Goal: Task Accomplishment & Management: Manage account settings

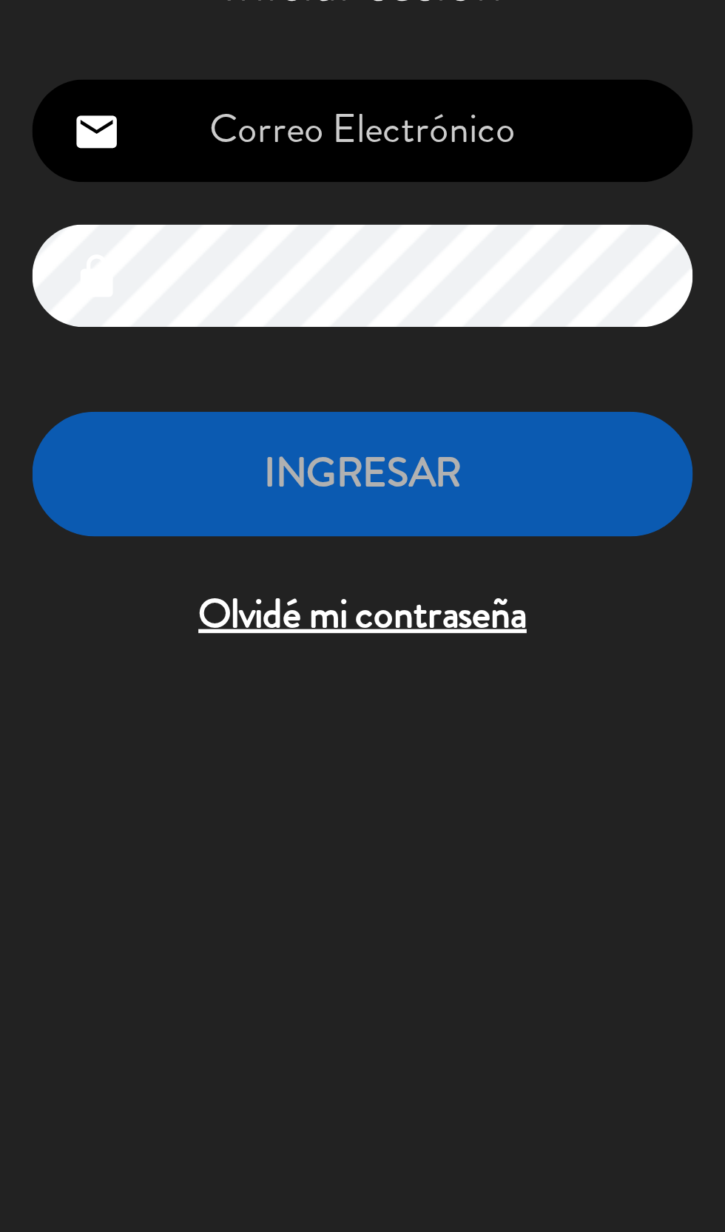
click at [97, 411] on span "Olvidé mi contraseña" at bounding box center [151, 408] width 243 height 24
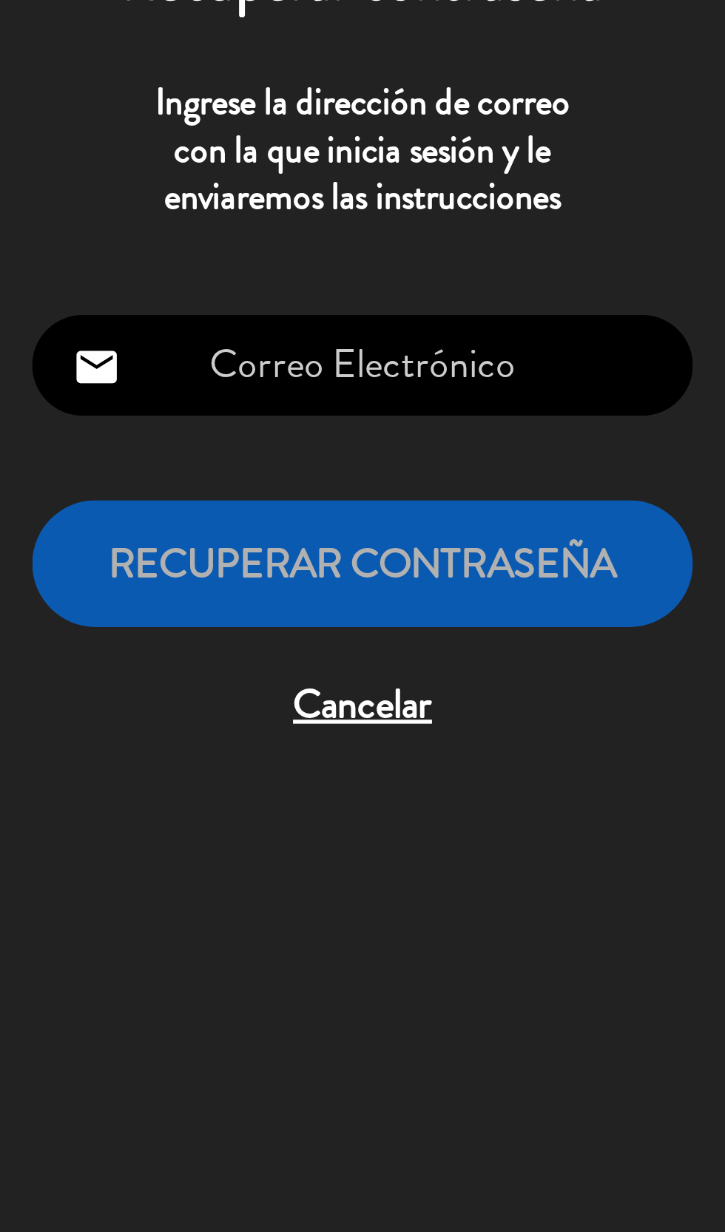
click at [117, 314] on input "email" at bounding box center [151, 316] width 243 height 38
click at [57, 318] on icon "email" at bounding box center [54, 317] width 18 height 18
type input "[EMAIL_ADDRESS][DOMAIN_NAME]"
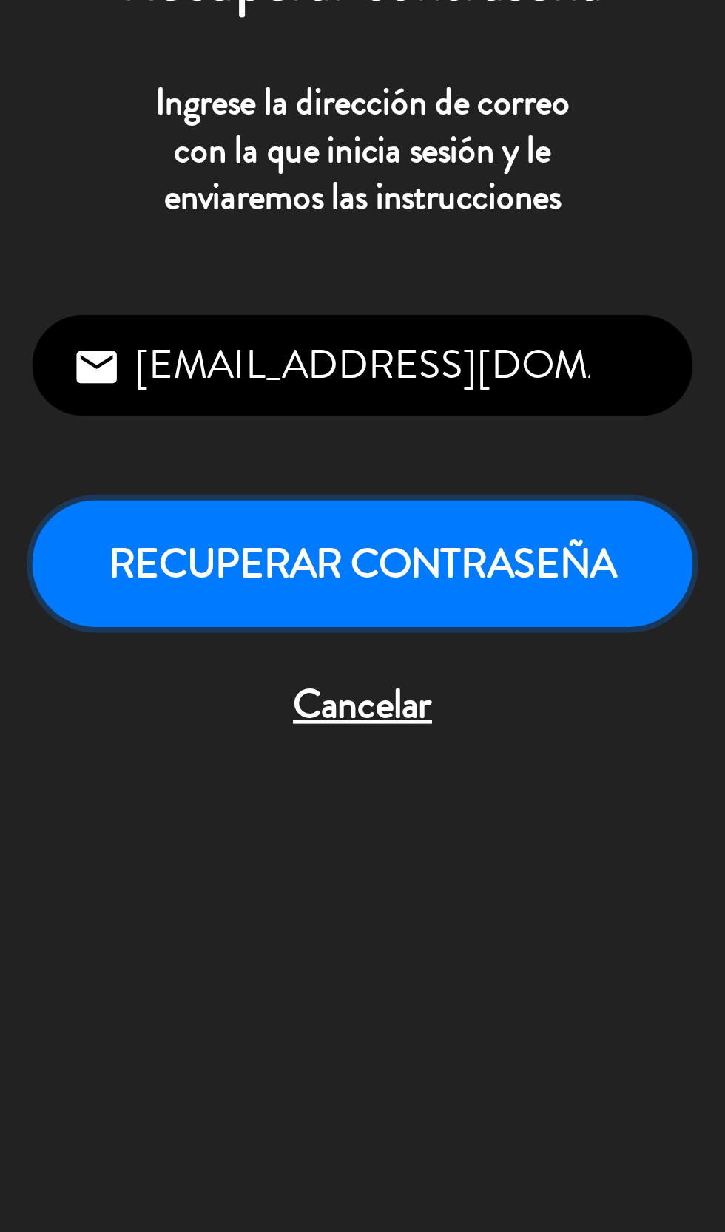
click at [51, 401] on button "Recuperar contraseña" at bounding box center [151, 388] width 243 height 47
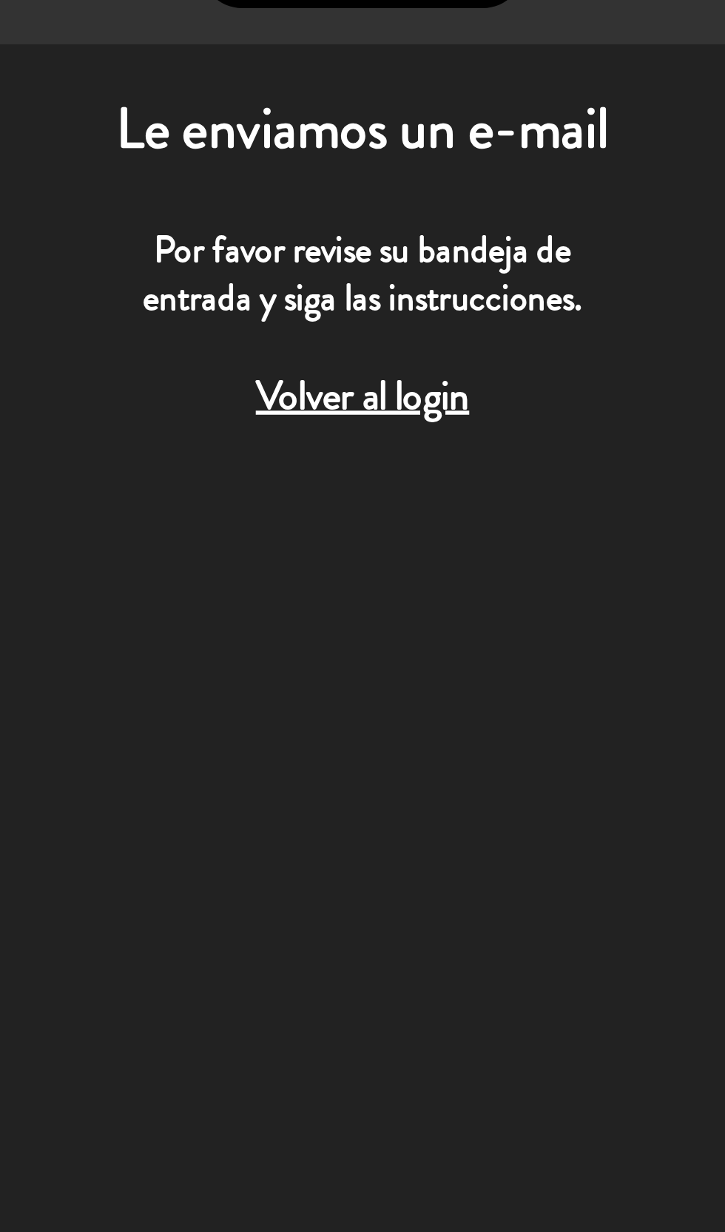
click at [114, 274] on span "Volver al login" at bounding box center [151, 273] width 243 height 24
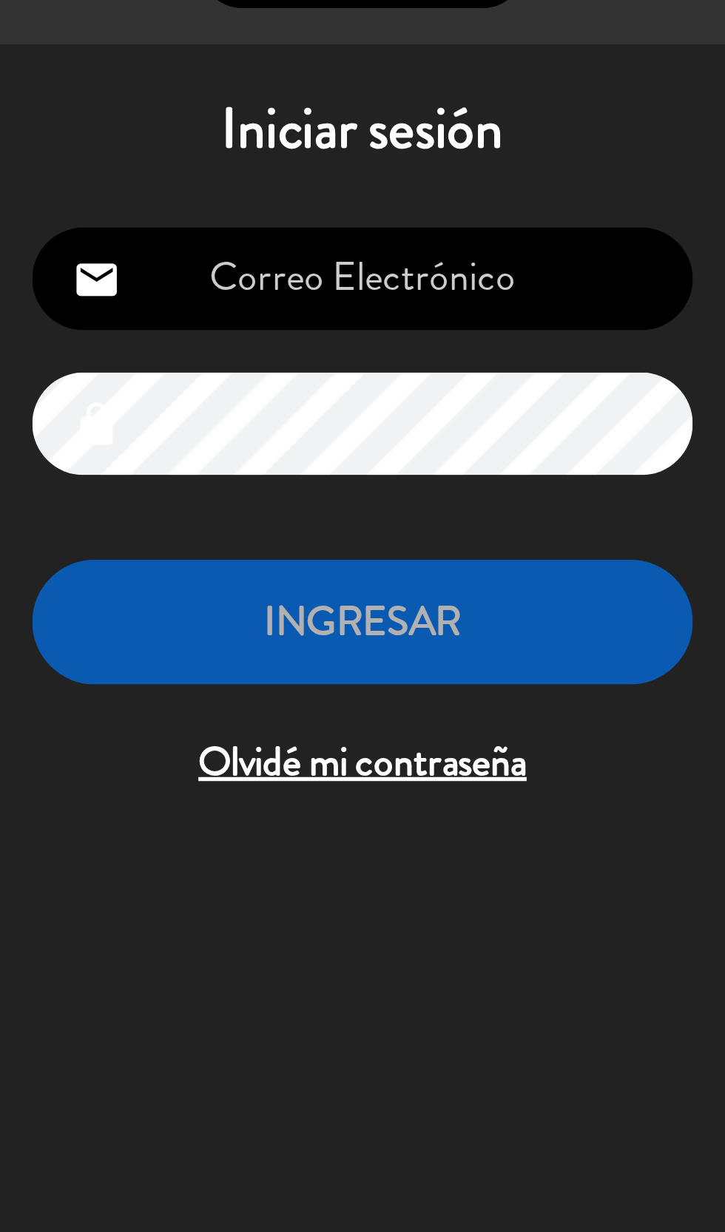
click at [105, 230] on input "email" at bounding box center [151, 230] width 243 height 38
type input "[EMAIL_ADDRESS][DOMAIN_NAME]"
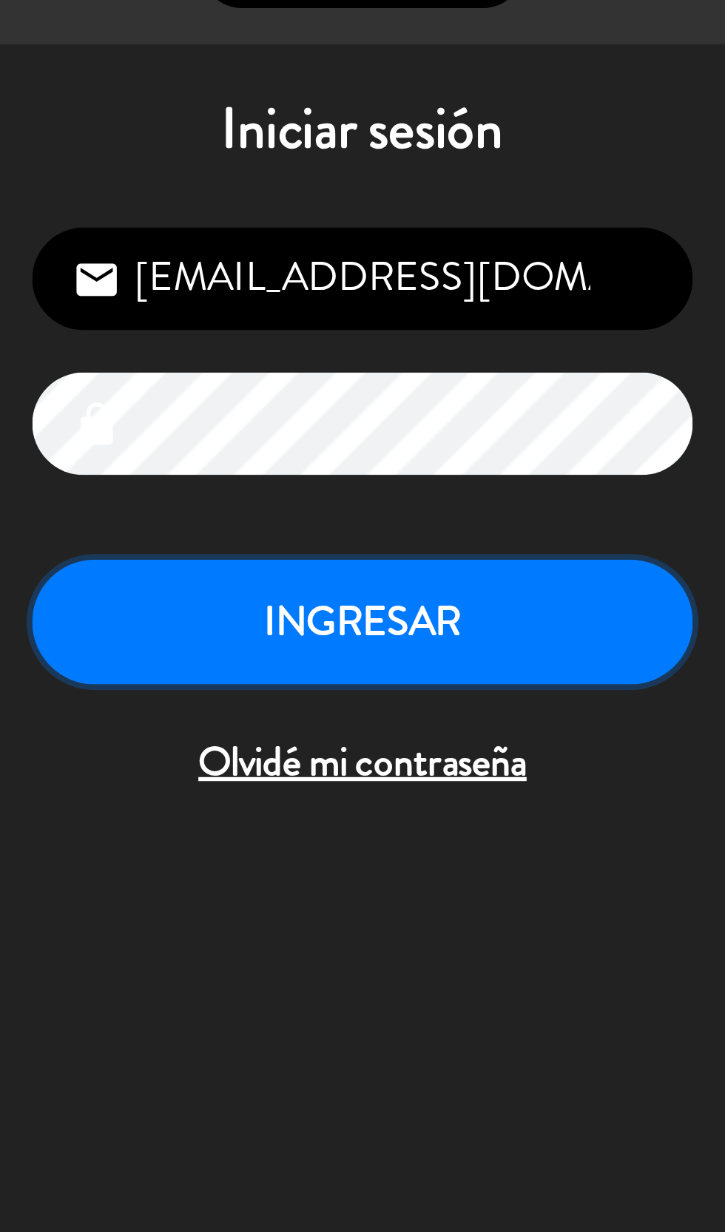
click at [196, 357] on button "INGRESAR" at bounding box center [151, 356] width 243 height 47
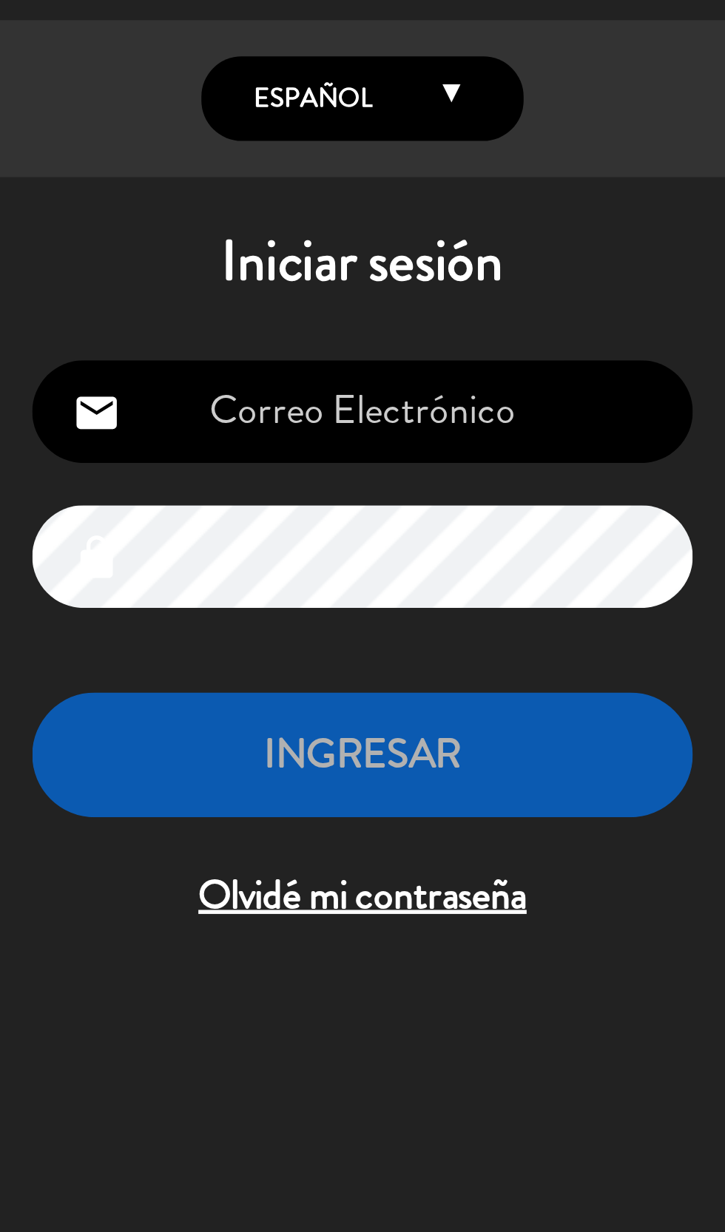
click at [87, 410] on span "Olvidé mi contraseña" at bounding box center [151, 408] width 243 height 24
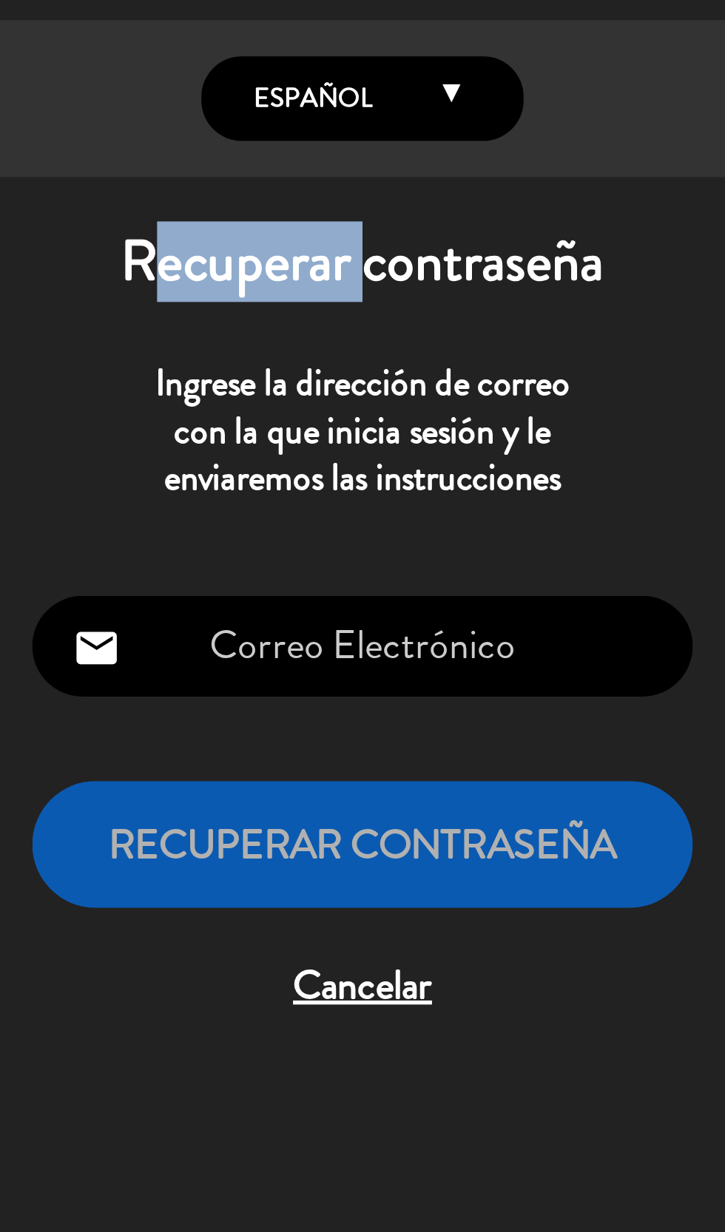
click at [164, 449] on span "Cancelar" at bounding box center [151, 441] width 243 height 24
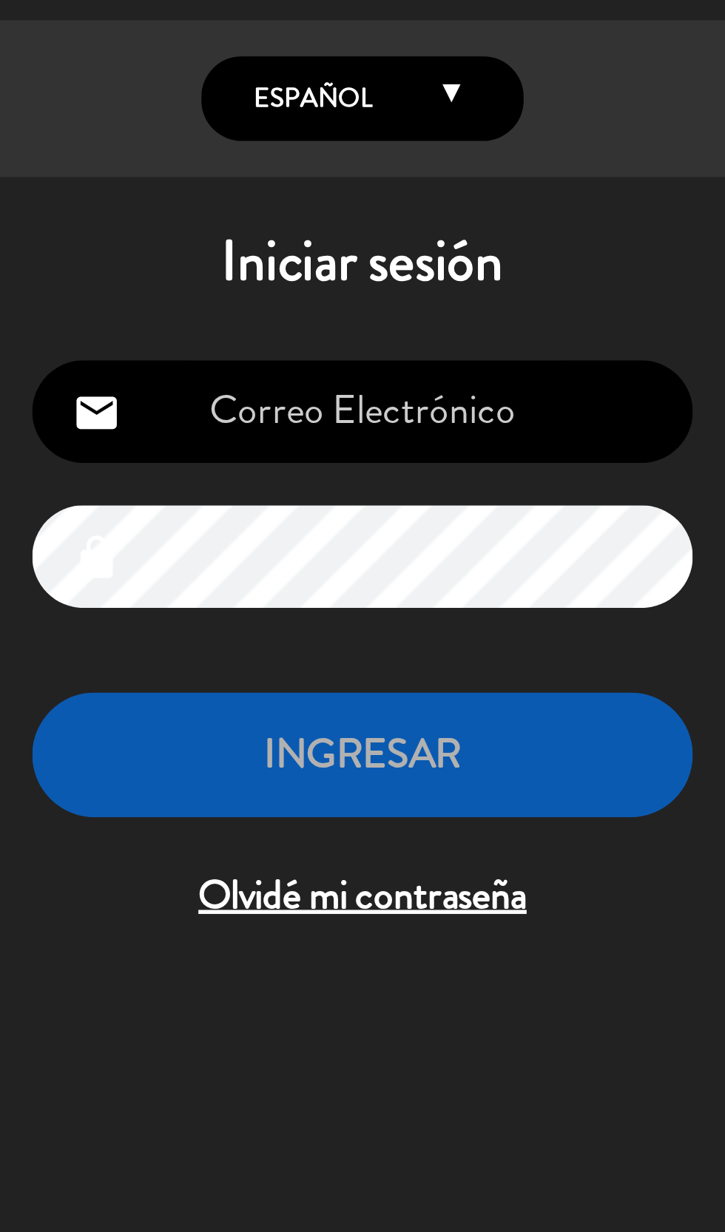
click at [196, 417] on span "Olvidé mi contraseña" at bounding box center [151, 408] width 243 height 24
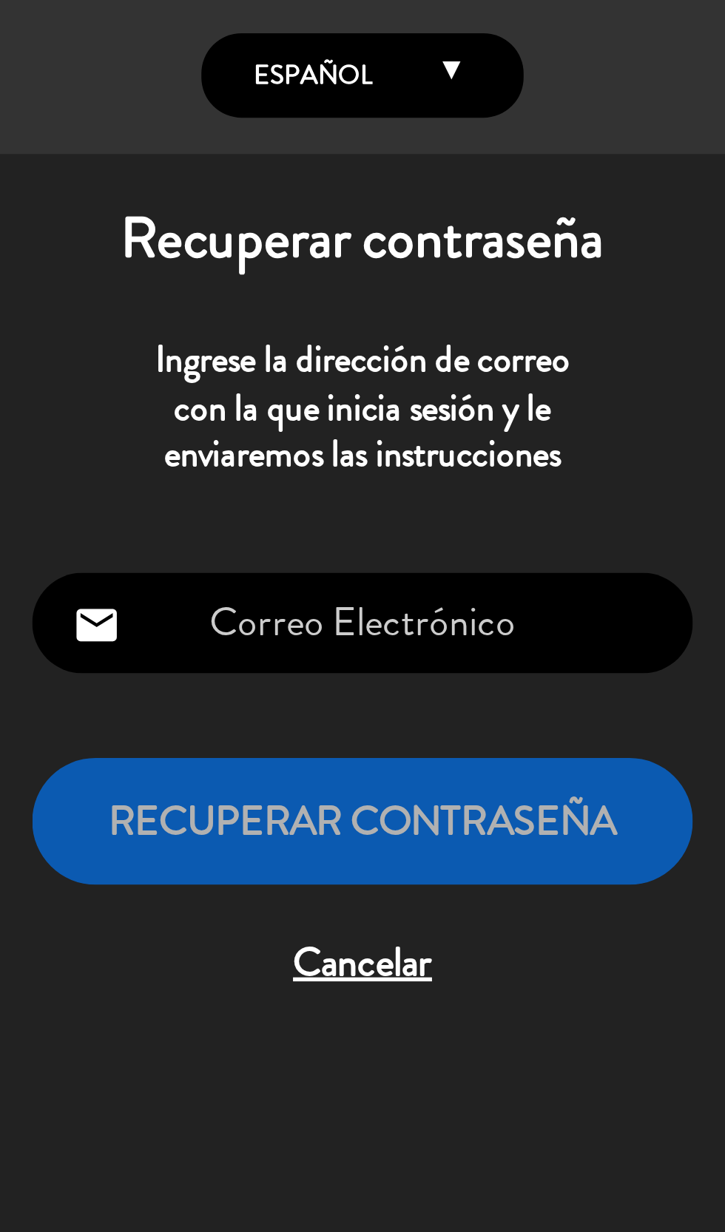
click at [85, 242] on p "Ingrese la dirección de correo con la que inicia sesión y le enviaremos las ins…" at bounding box center [151, 237] width 243 height 52
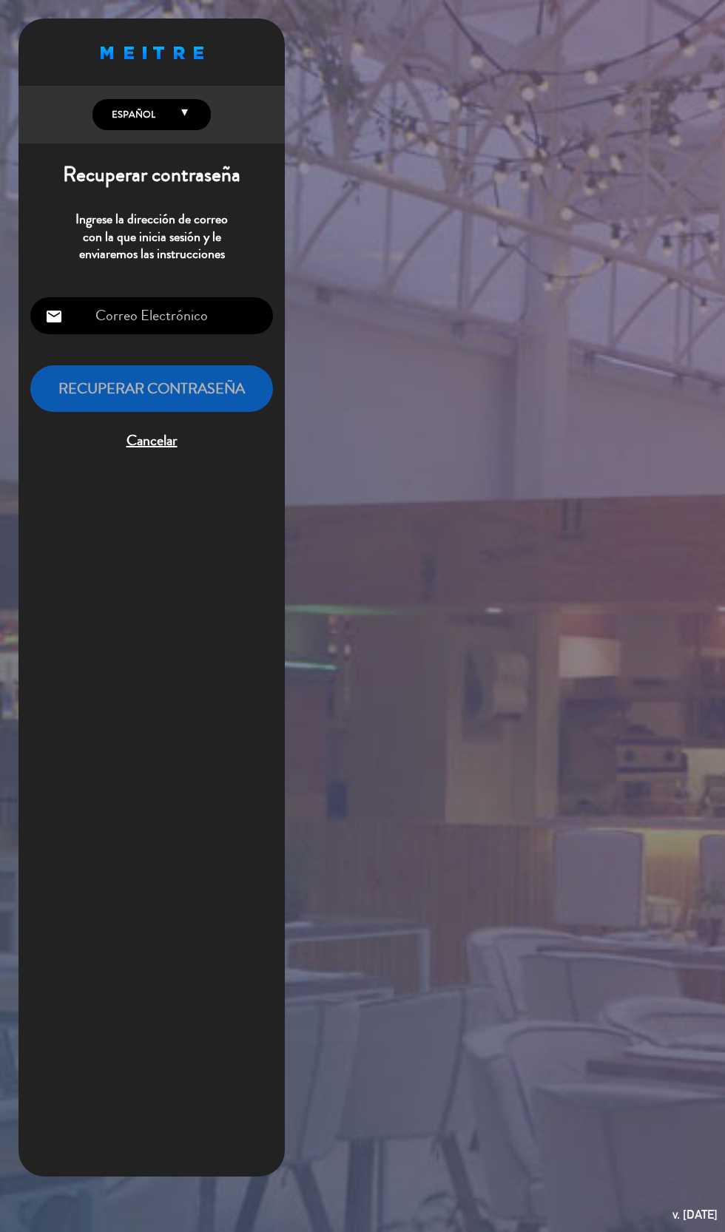
click at [101, 601] on div "Proudly born in [GEOGRAPHIC_DATA]. Made with love in [US_STATE] English Español…" at bounding box center [151, 597] width 266 height 1158
click at [73, 323] on input "email" at bounding box center [151, 316] width 243 height 38
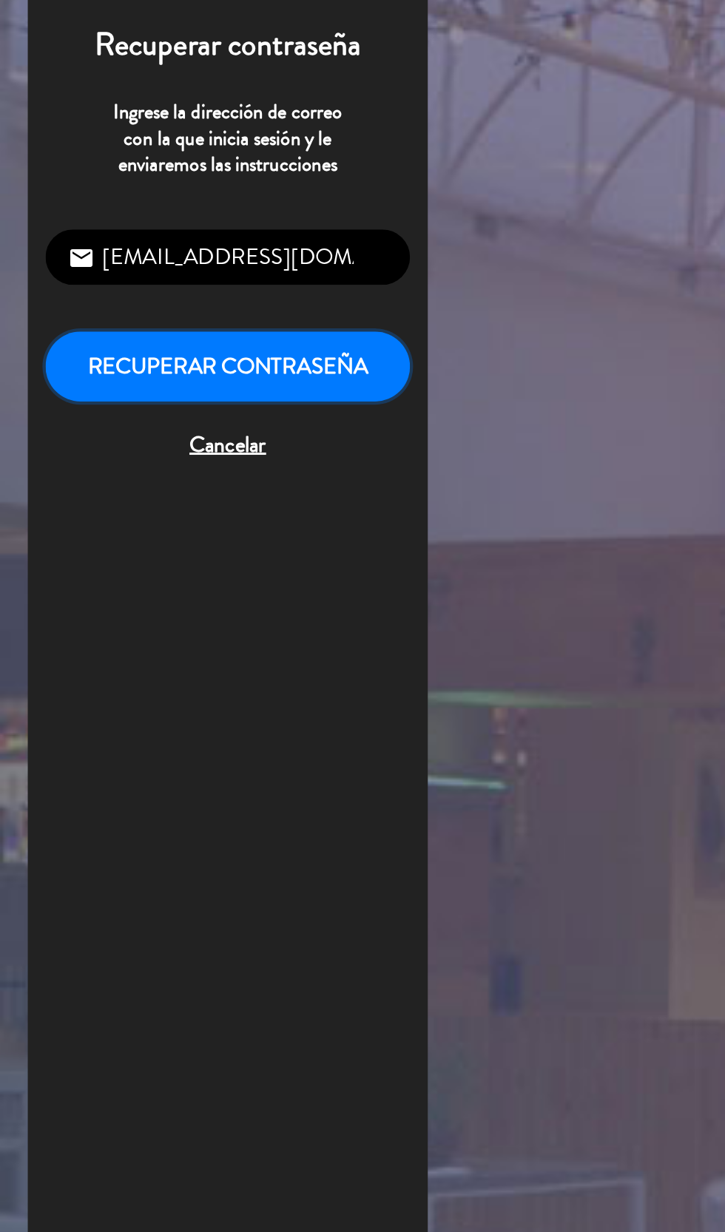
click at [58, 407] on button "Recuperar contraseña" at bounding box center [151, 388] width 243 height 47
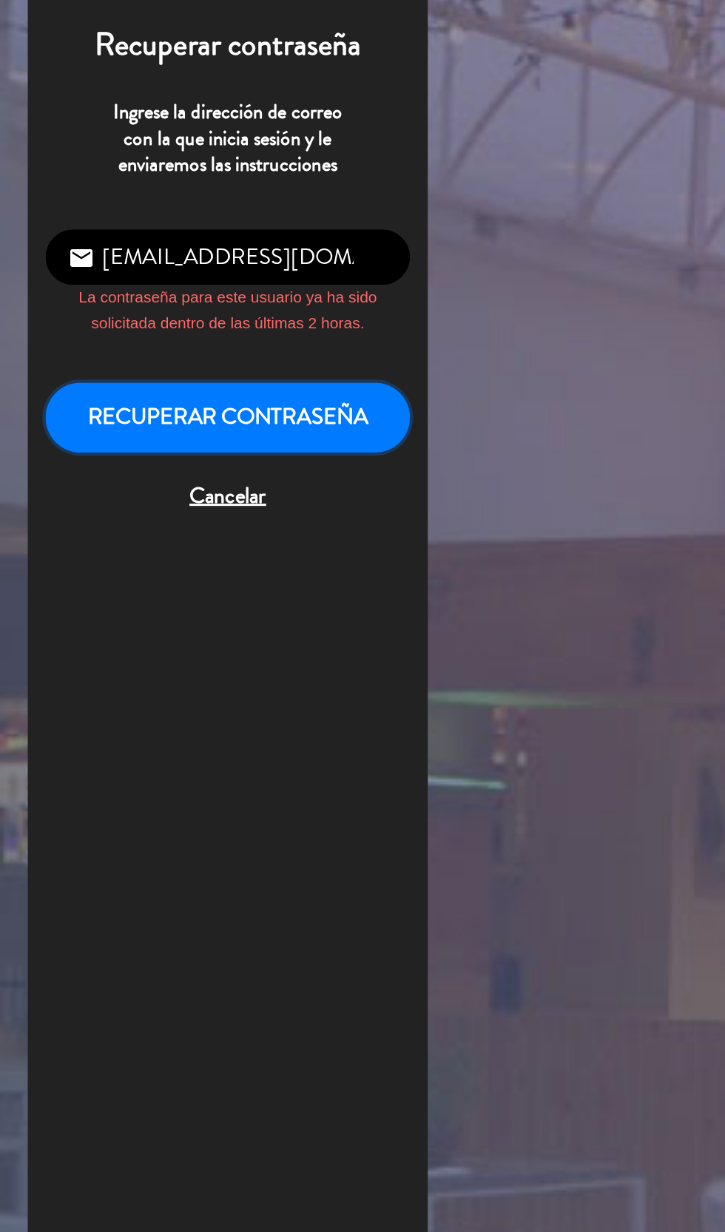
click at [53, 433] on button "Recuperar contraseña" at bounding box center [151, 422] width 243 height 47
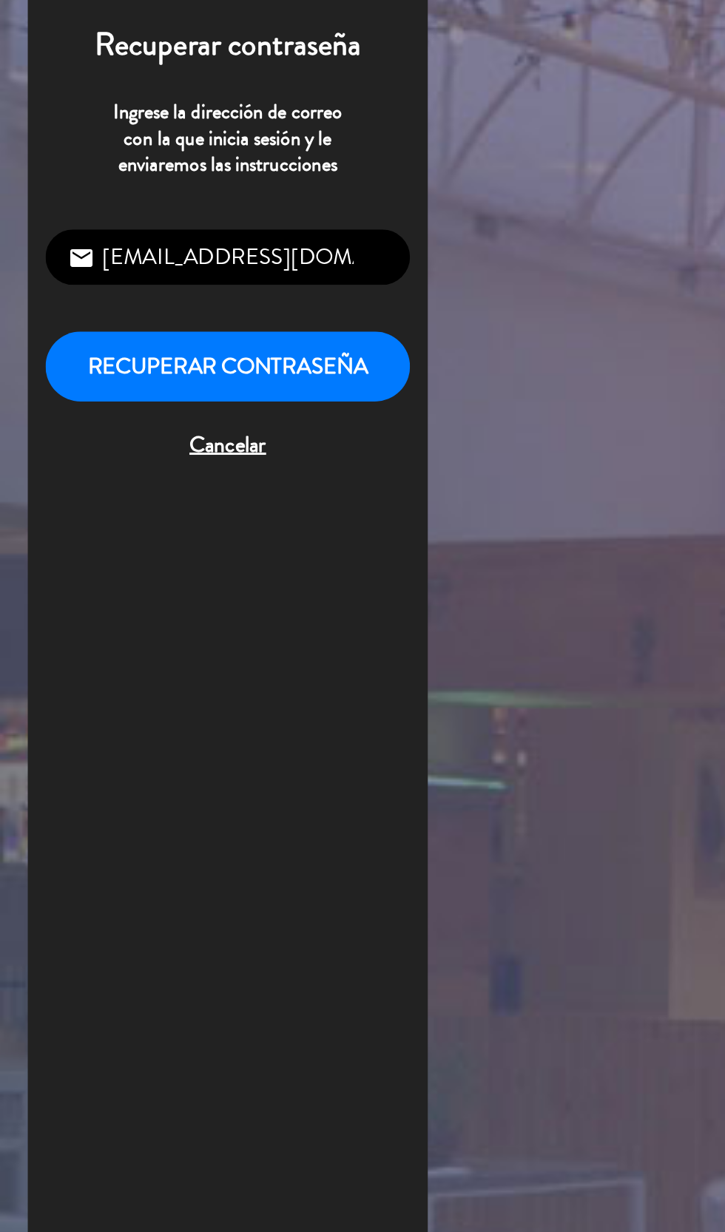
click at [33, 323] on input "[EMAIL_ADDRESS][DOMAIN_NAME]" at bounding box center [151, 316] width 243 height 38
type input "3868422496"
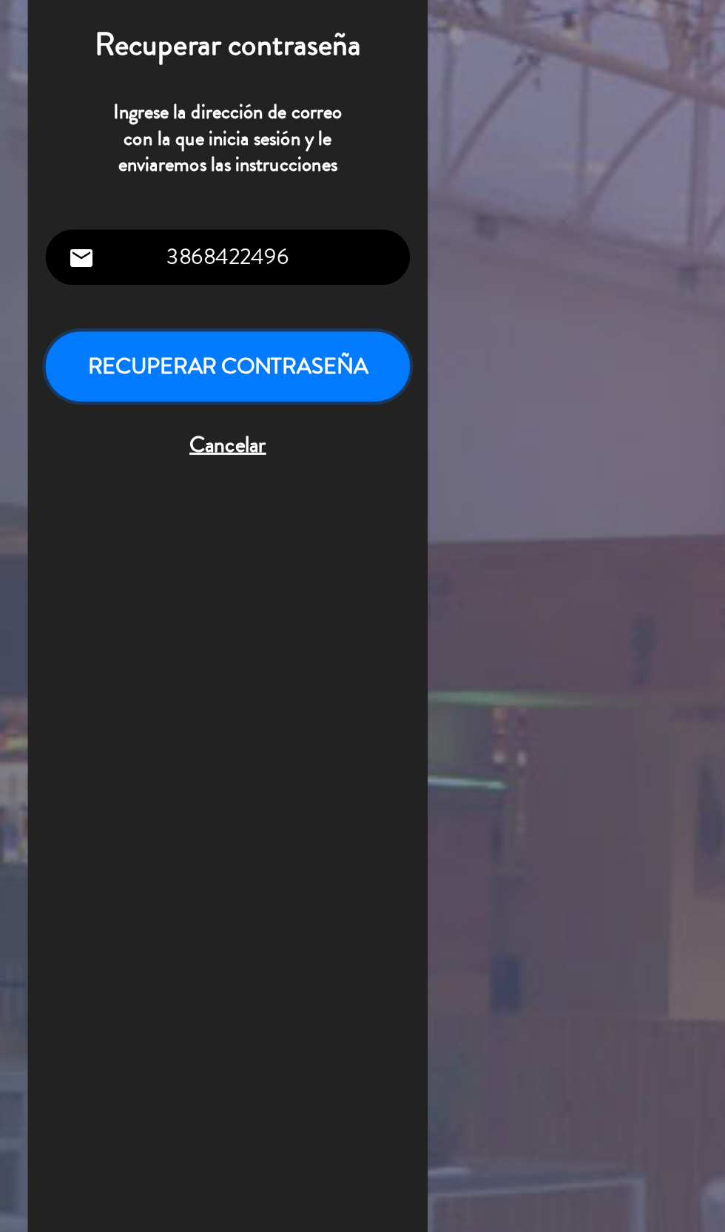
click at [58, 405] on button "Recuperar contraseña" at bounding box center [151, 388] width 243 height 47
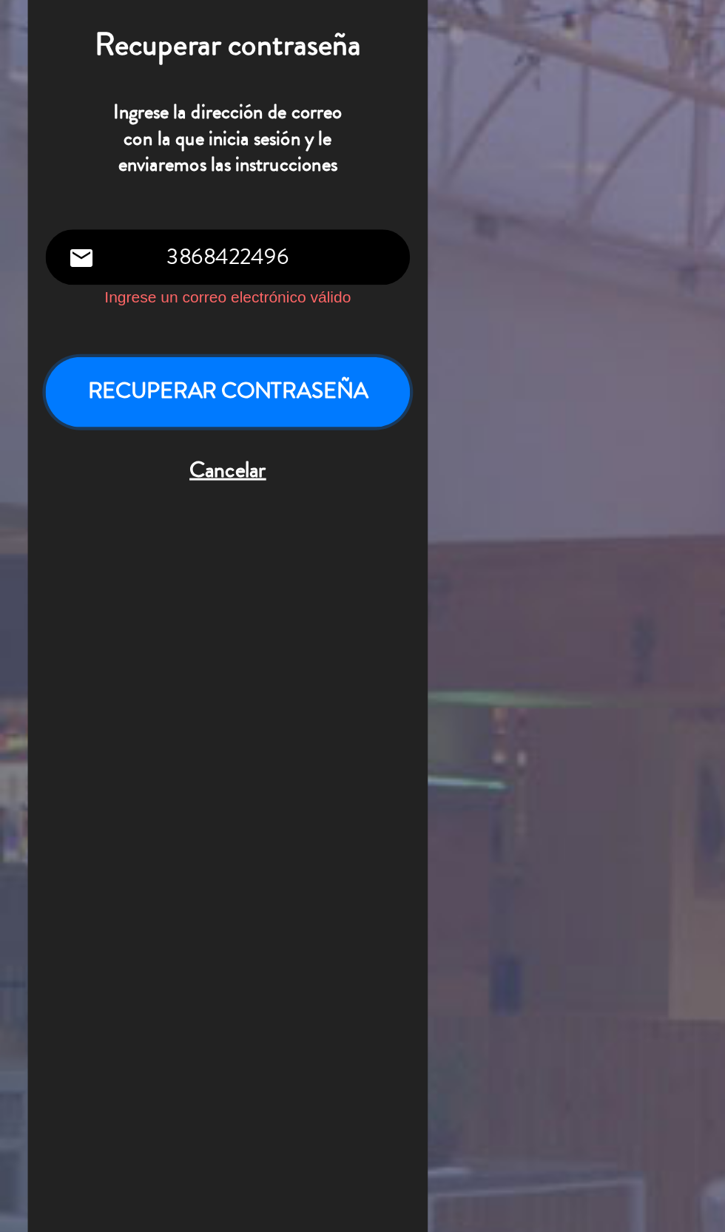
click at [49, 393] on button "Recuperar contraseña" at bounding box center [151, 405] width 243 height 47
click at [53, 408] on button "Recuperar contraseña" at bounding box center [151, 405] width 243 height 47
click at [145, 460] on span "Cancelar" at bounding box center [151, 458] width 243 height 24
